Goal: Task Accomplishment & Management: Complete application form

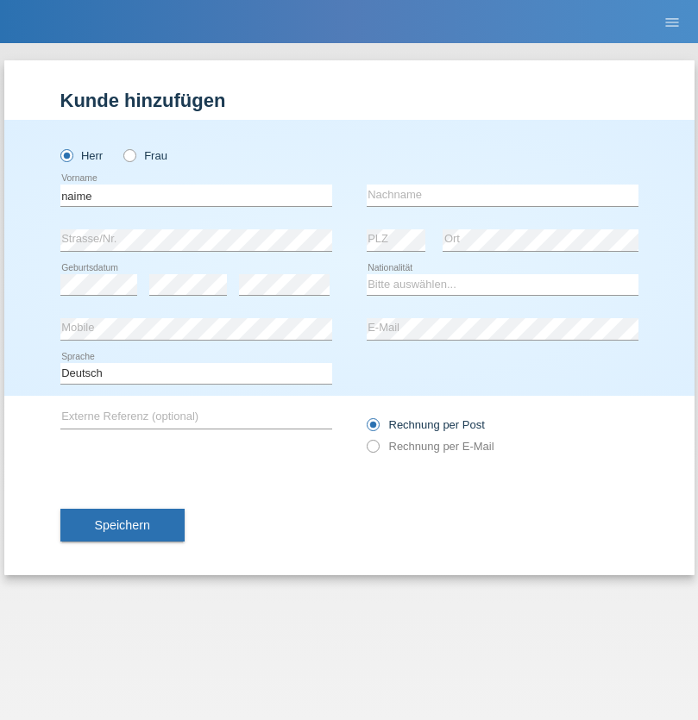
type input "naime"
click at [502, 195] on input "text" at bounding box center [503, 196] width 272 height 22
type input "llugiqi"
select select "CH"
radio input "true"
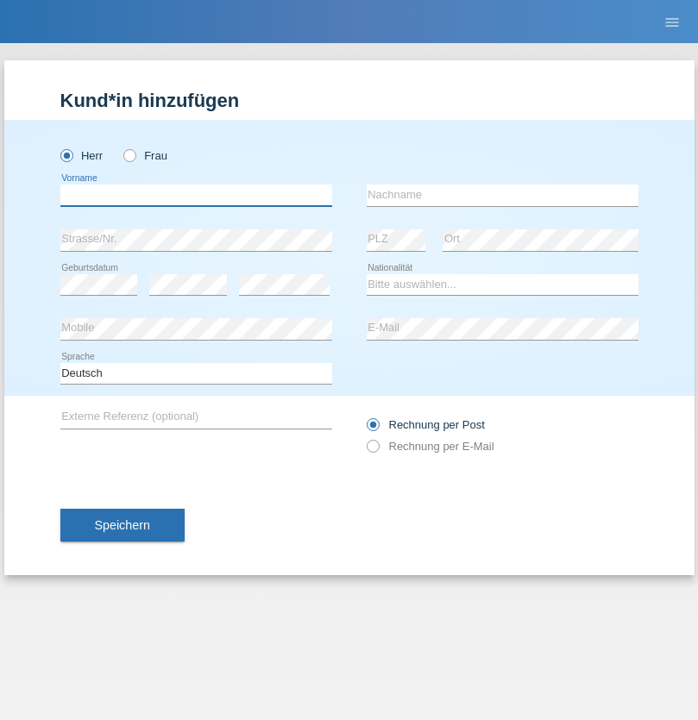
click at [196, 195] on input "text" at bounding box center [196, 196] width 272 height 22
type input "Shaban"
click at [502, 195] on input "text" at bounding box center [503, 196] width 272 height 22
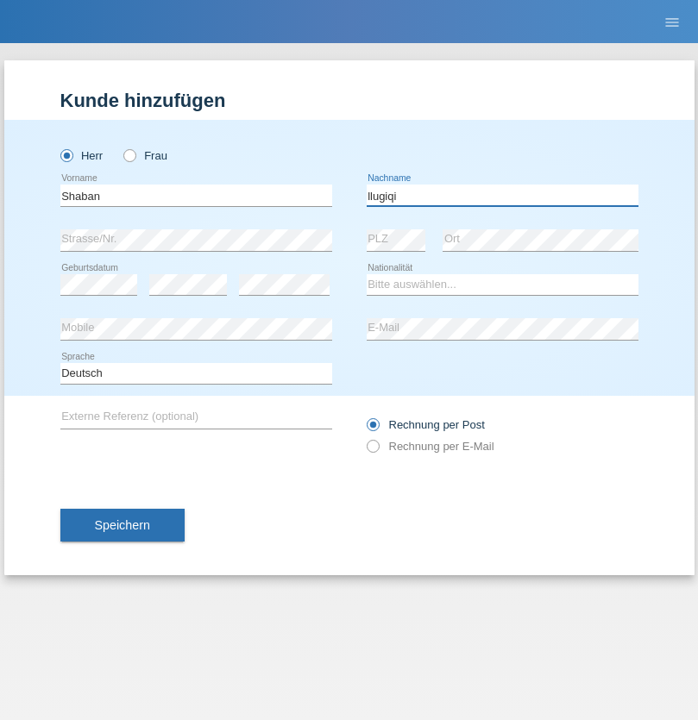
type input "llugiqi"
select select "CH"
radio input "true"
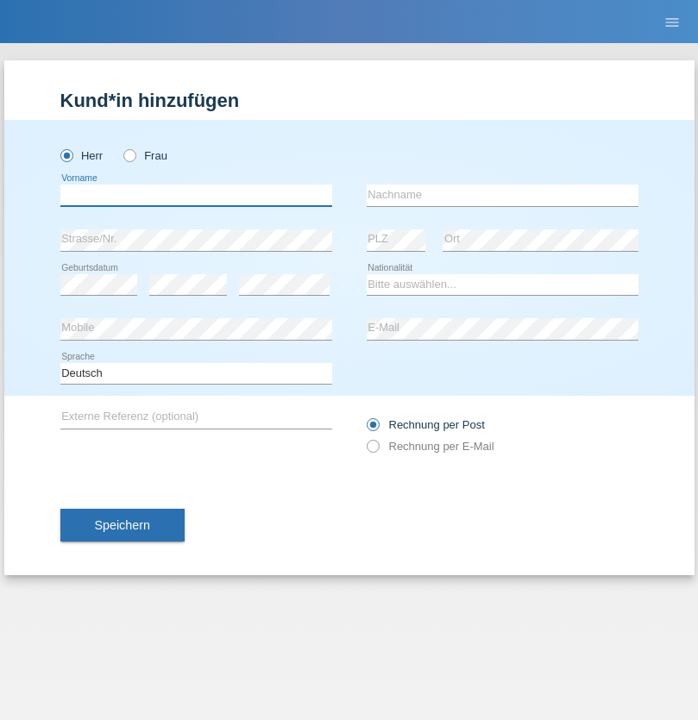
click at [196, 195] on input "text" at bounding box center [196, 196] width 272 height 22
type input "Ristic"
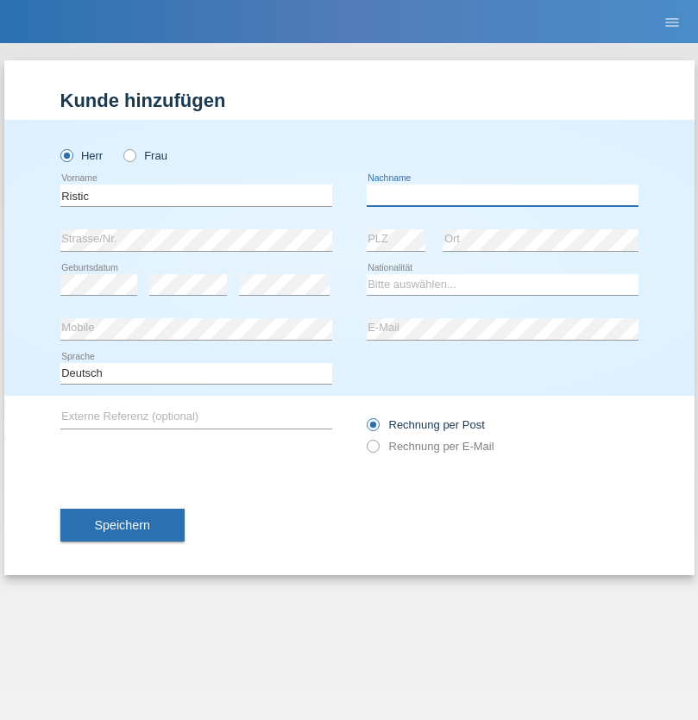
click at [502, 195] on input "text" at bounding box center [503, 196] width 272 height 22
type input "Marko"
select select "RS"
select select "C"
select select "06"
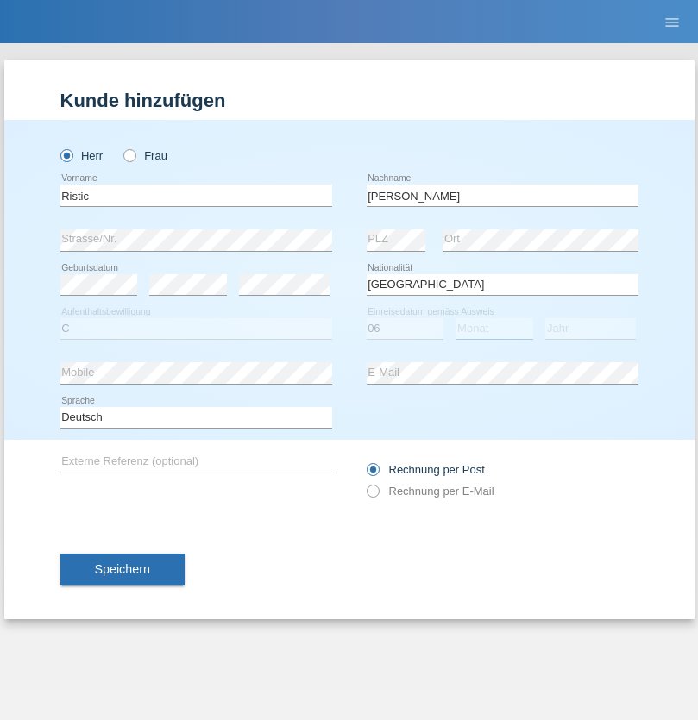
select select "05"
select select "2004"
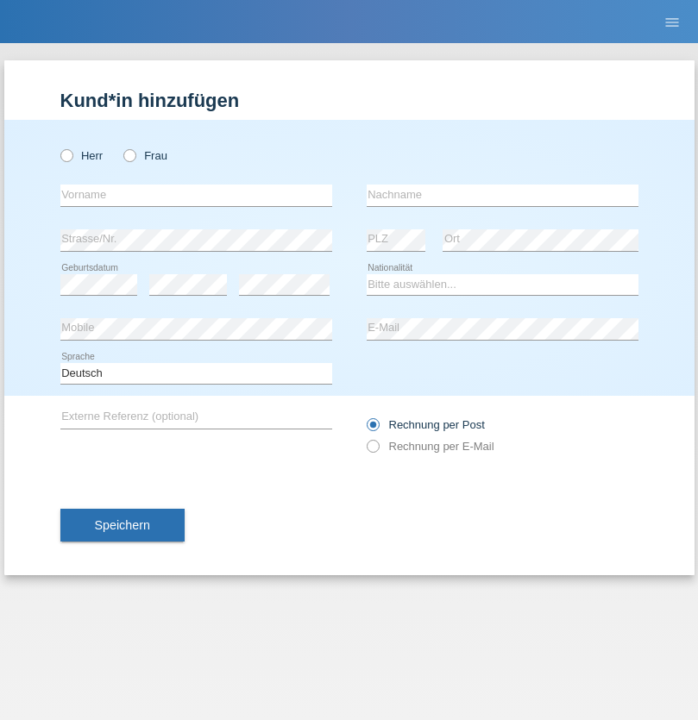
radio input "true"
click at [196, 195] on input "text" at bounding box center [196, 196] width 272 height 22
type input "[PERSON_NAME]"
click at [502, 195] on input "text" at bounding box center [503, 196] width 272 height 22
type input "Patera"
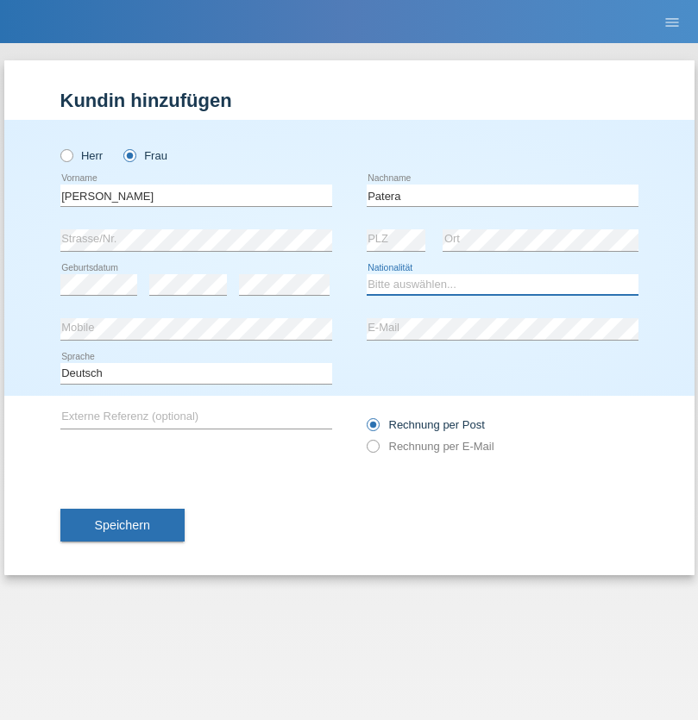
select select "CH"
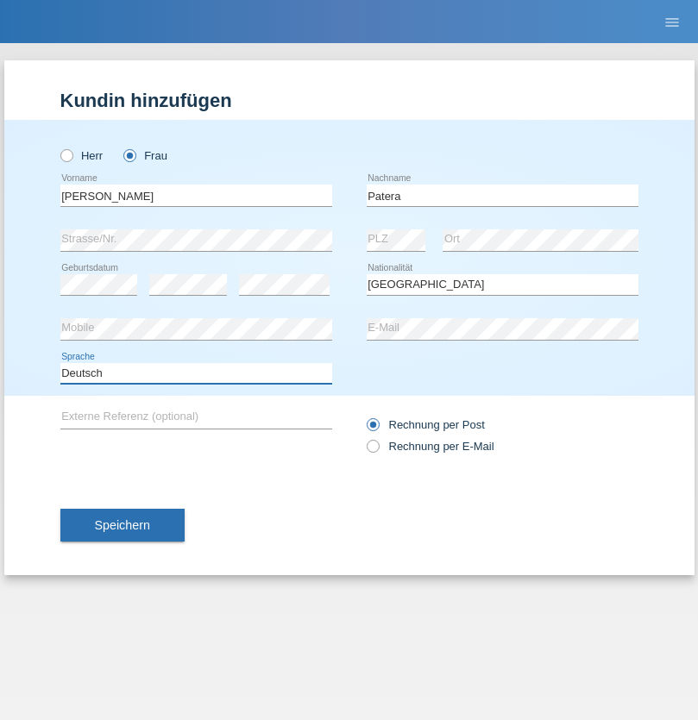
select select "en"
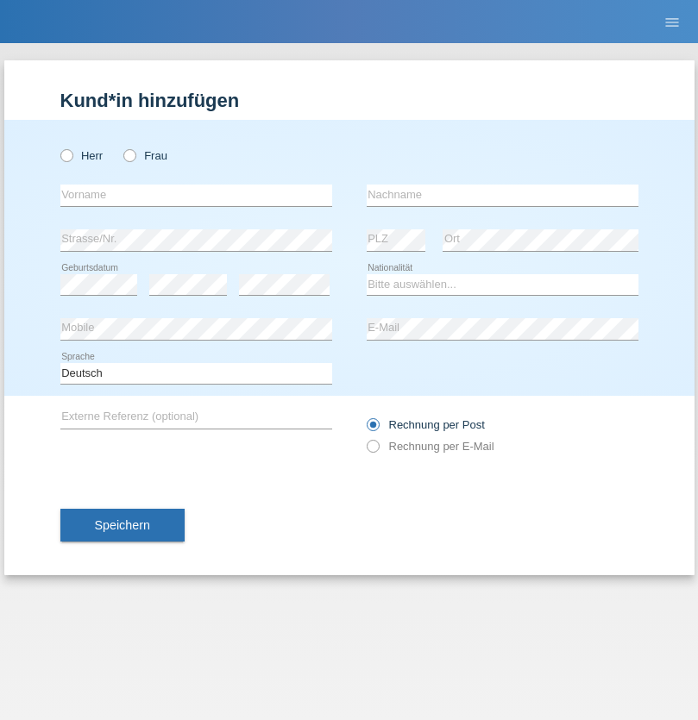
radio input "true"
click at [196, 195] on input "text" at bounding box center [196, 196] width 272 height 22
type input "Champing"
click at [502, 195] on input "text" at bounding box center [503, 196] width 272 height 22
type input "Malonga"
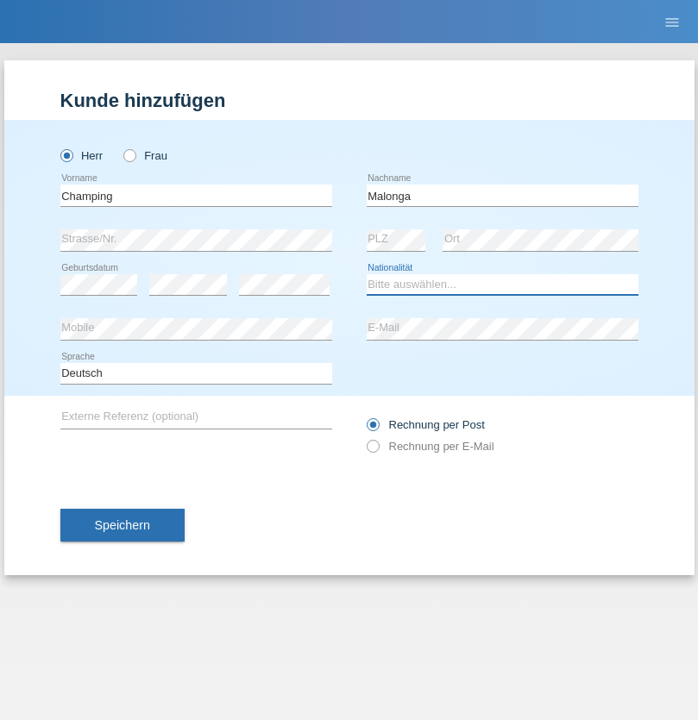
select select "CH"
radio input "true"
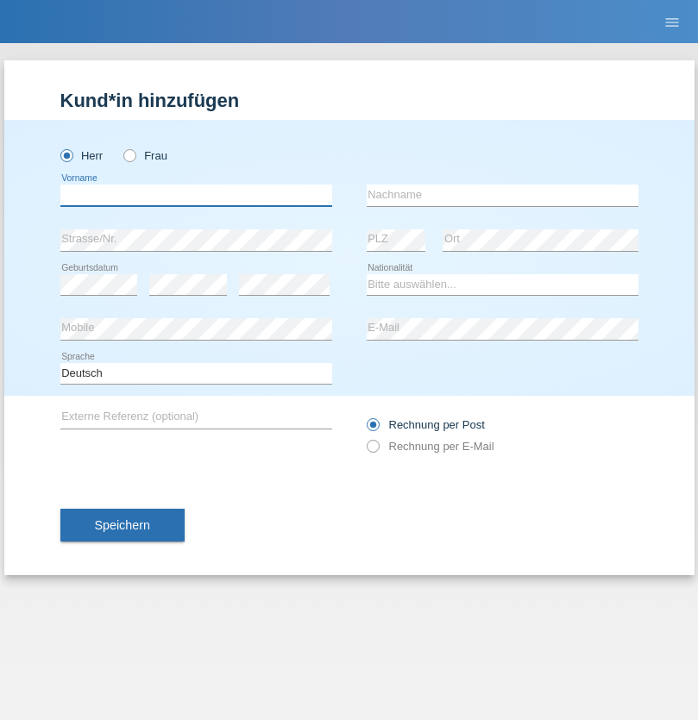
click at [196, 195] on input "text" at bounding box center [196, 196] width 272 height 22
type input "Djordjevic"
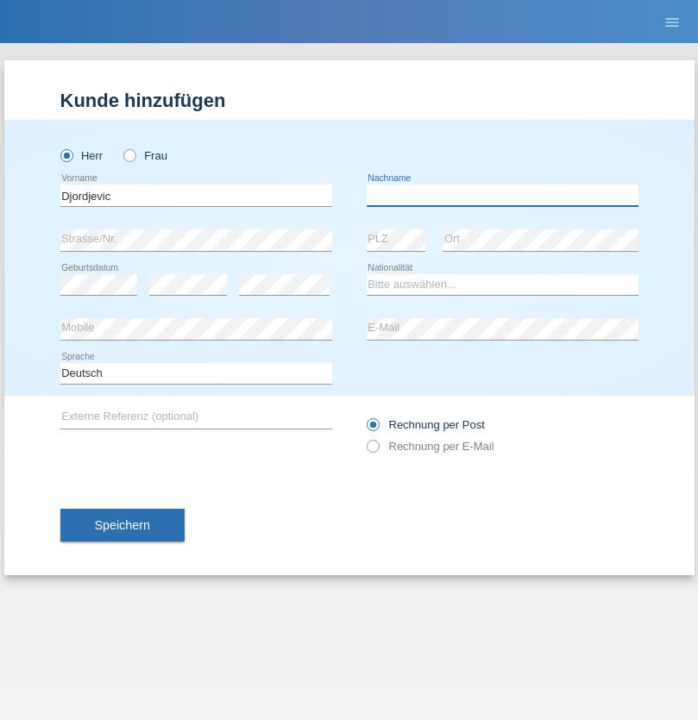
click at [502, 195] on input "text" at bounding box center [503, 196] width 272 height 22
type input "Radosav"
select select "RS"
select select "C"
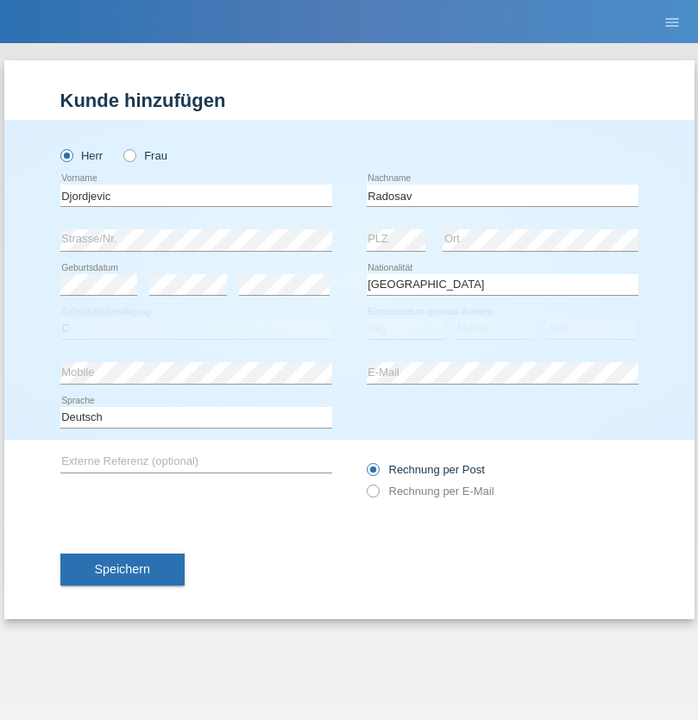
select select "10"
select select "03"
select select "1989"
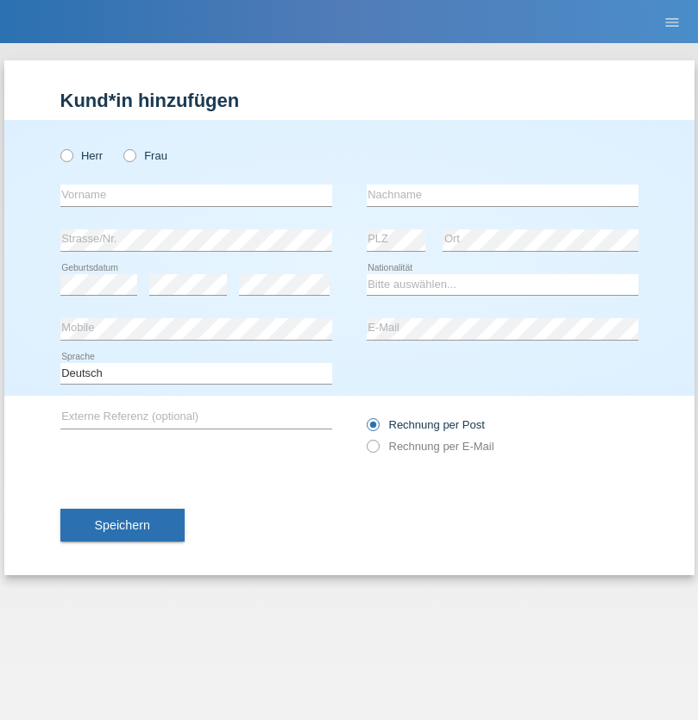
radio input "true"
click at [196, 195] on input "text" at bounding box center [196, 196] width 272 height 22
type input "Omar"
click at [502, 195] on input "text" at bounding box center [503, 196] width 272 height 22
type input "Sakhi"
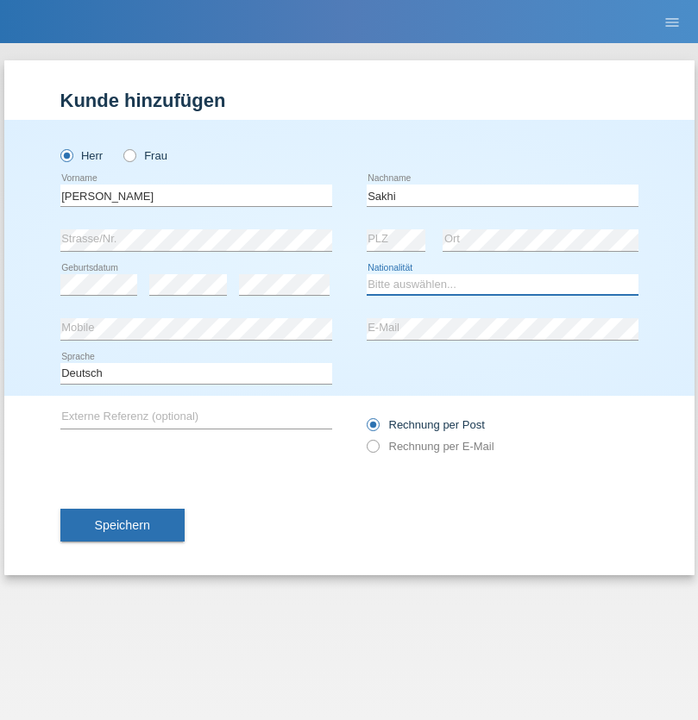
select select "IT"
select select "C"
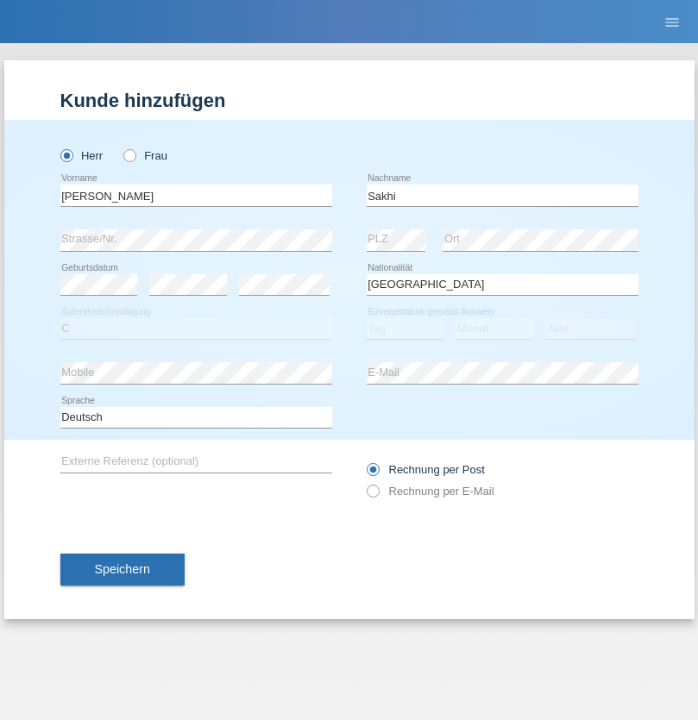
select select "24"
select select "10"
select select "2021"
